Goal: Information Seeking & Learning: Find specific page/section

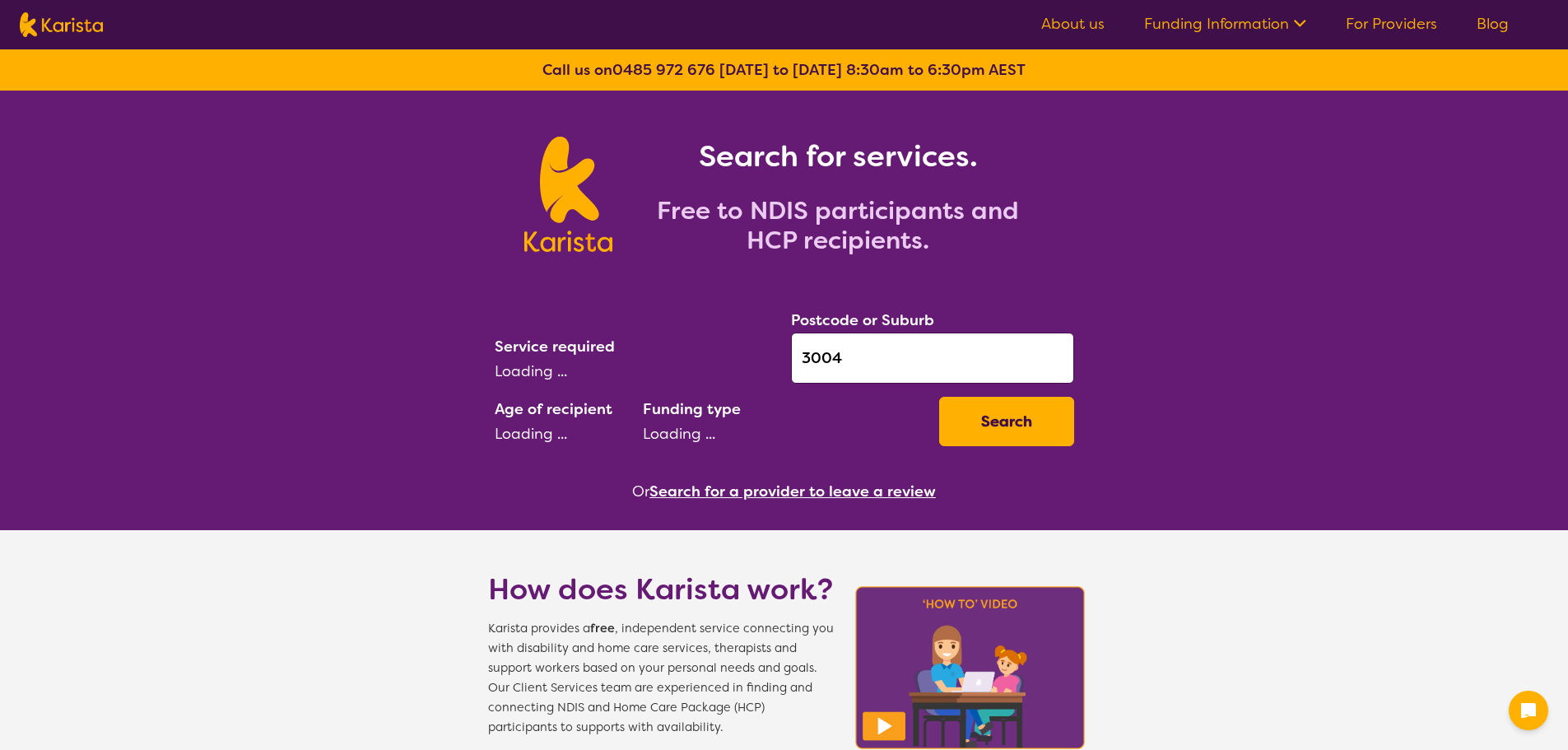
select select "[MEDICAL_DATA]"
select select "AD"
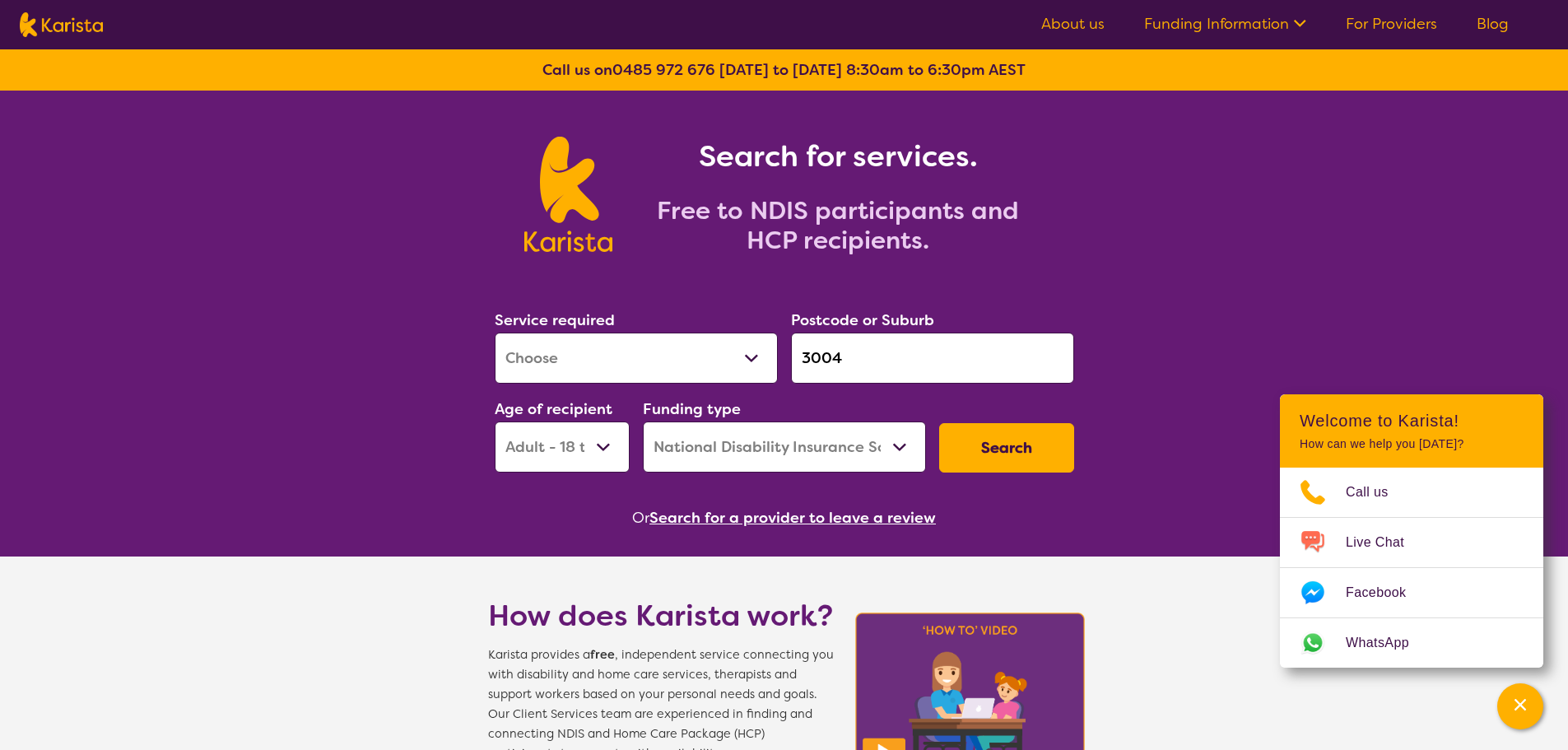
click at [701, 445] on select "Home Care Package (HCP) National Disability Insurance Scheme (NDIS) I don't know" at bounding box center [784, 446] width 283 height 51
select select "HCP"
click at [643, 421] on select "Home Care Package (HCP) National Disability Insurance Scheme (NDIS) I don't know" at bounding box center [784, 446] width 283 height 51
click at [978, 452] on button "Search" at bounding box center [1006, 447] width 135 height 49
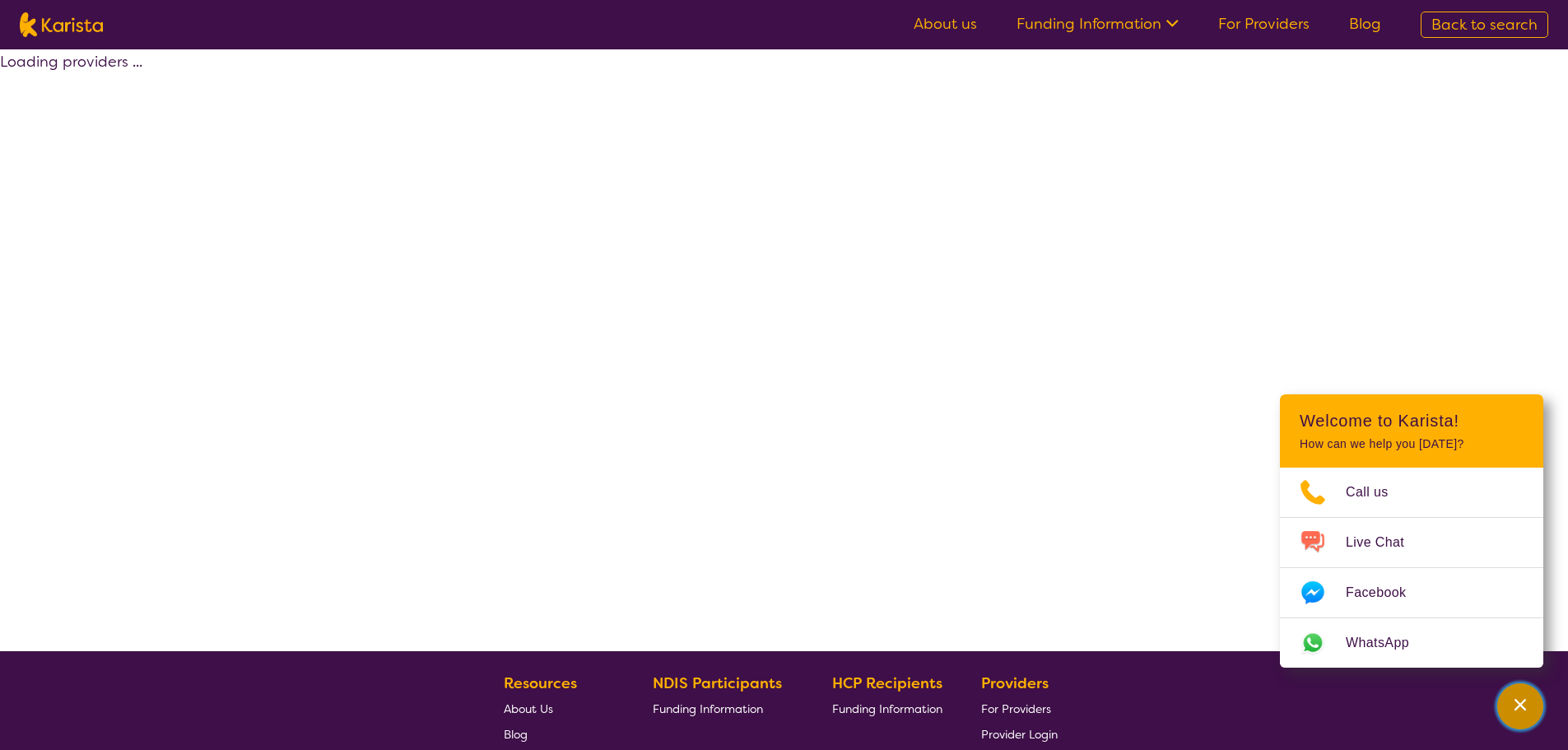
click at [1527, 704] on icon "Channel Menu" at bounding box center [1520, 704] width 16 height 16
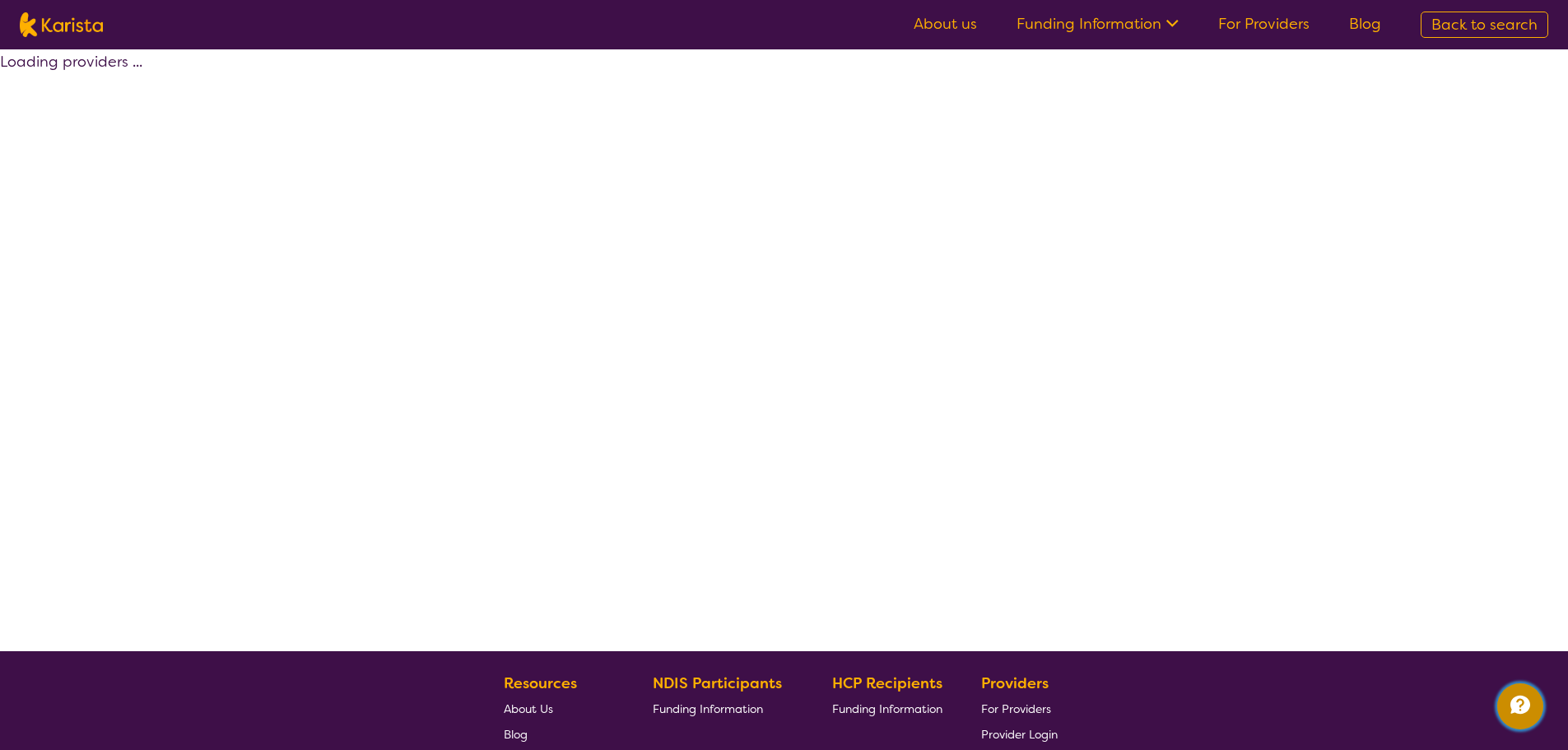
select select "HCP"
select select "[MEDICAL_DATA]"
select select "AD"
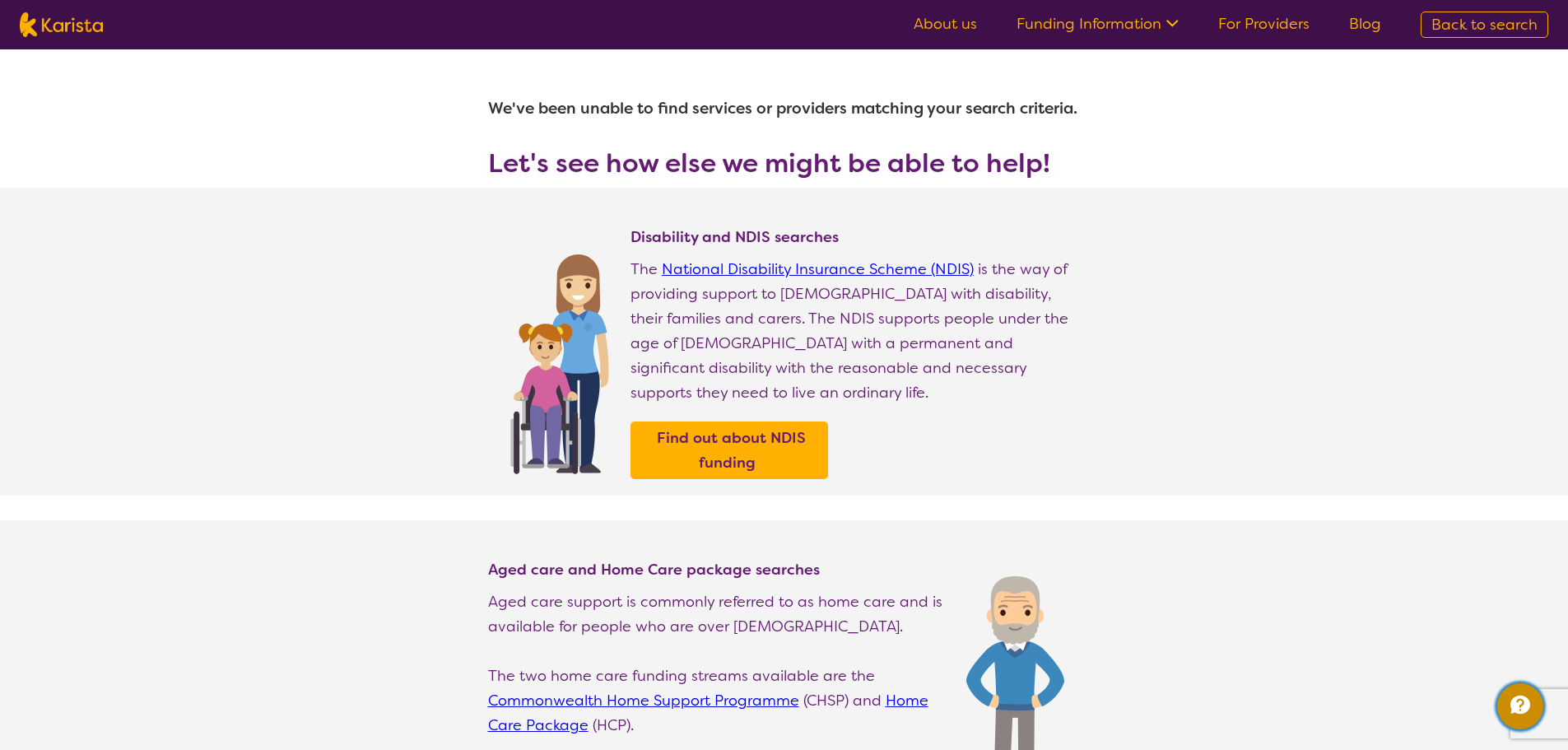
select select "[MEDICAL_DATA]"
select select "AD"
select select "HCP"
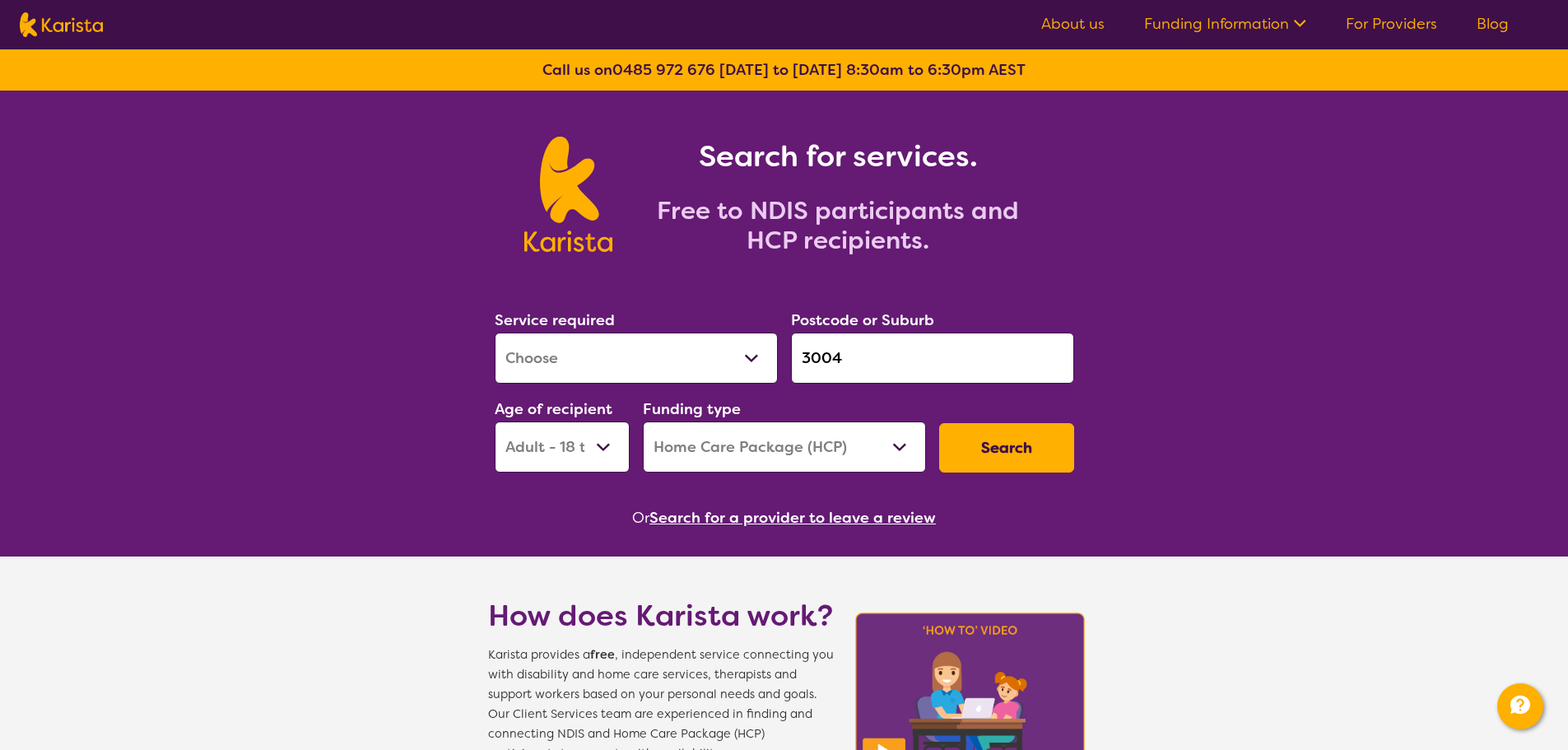
drag, startPoint x: 872, startPoint y: 358, endPoint x: 713, endPoint y: 351, distance: 159.2
click at [713, 351] on div "Service required Allied Health Assistant Assessment ([MEDICAL_DATA] or [MEDICAL…" at bounding box center [785, 390] width 593 height 177
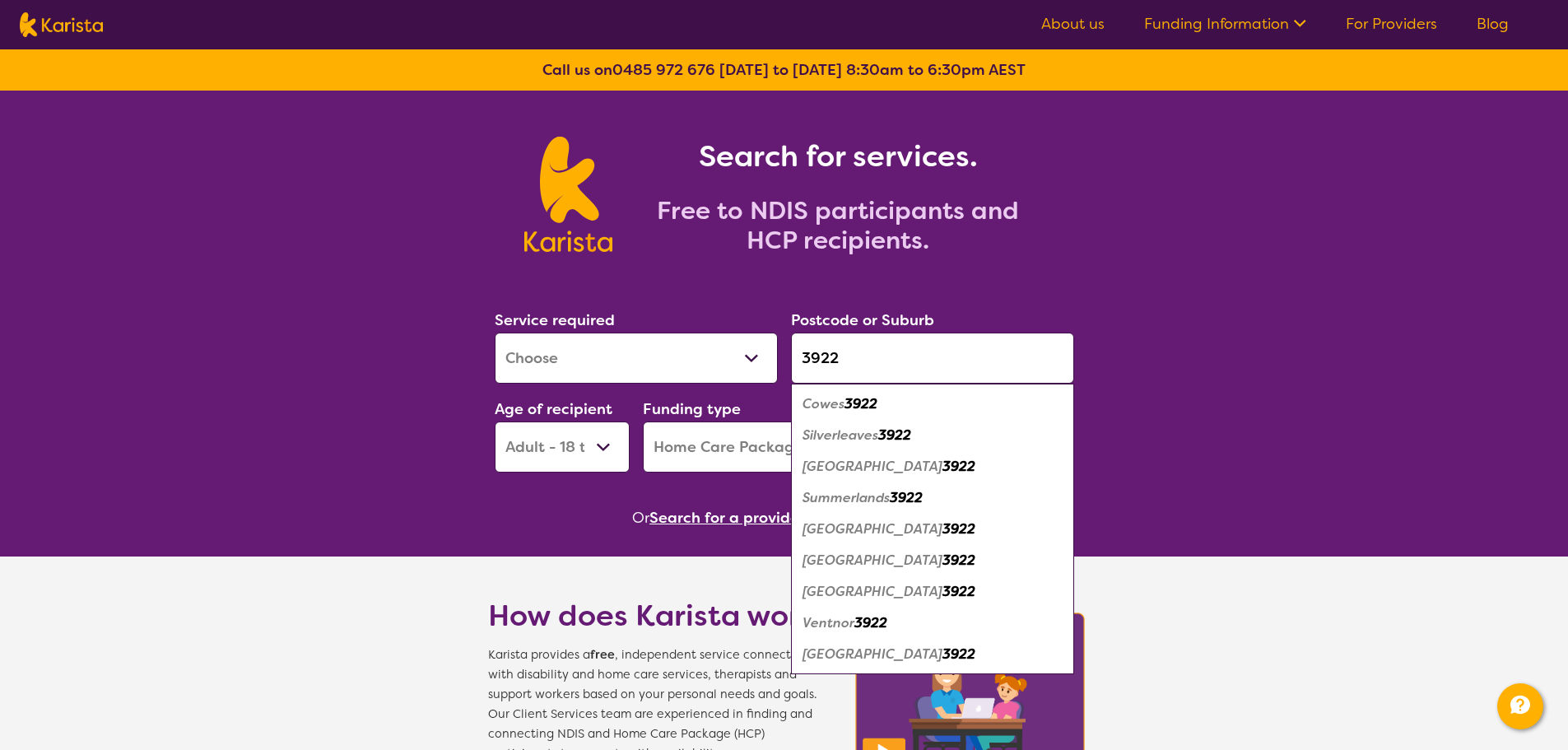
type input "3922"
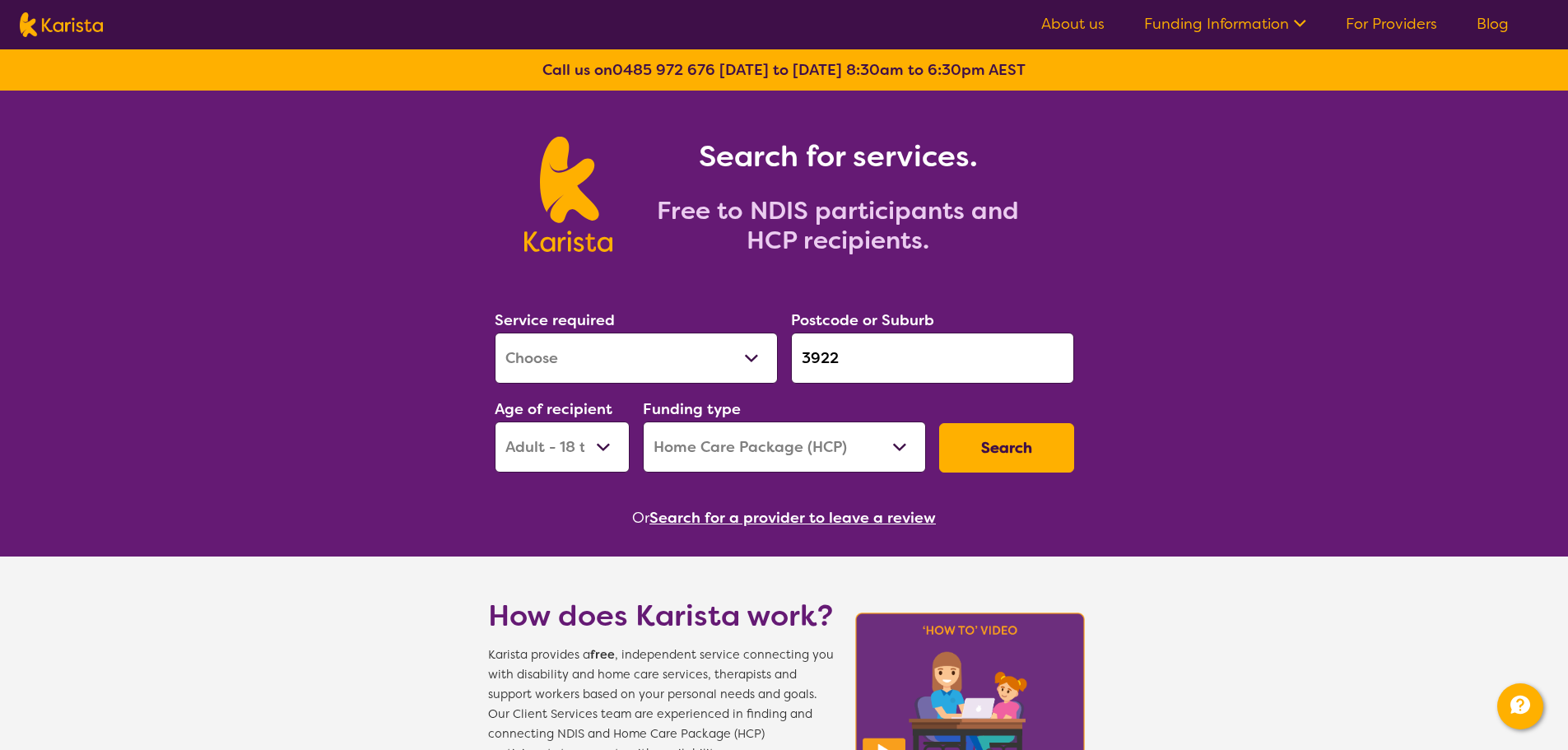
click at [567, 430] on select "Early Childhood - 0 to 9 Child - 10 to 11 Adolescent - 12 to 17 Adult - 18 to 6…" at bounding box center [562, 446] width 135 height 51
select select "AG"
click at [495, 421] on select "Early Childhood - 0 to 9 Child - 10 to 11 Adolescent - 12 to 17 Adult - 18 to 6…" at bounding box center [562, 446] width 135 height 51
click at [994, 460] on button "Search" at bounding box center [1006, 447] width 135 height 49
